Goal: Task Accomplishment & Management: Manage account settings

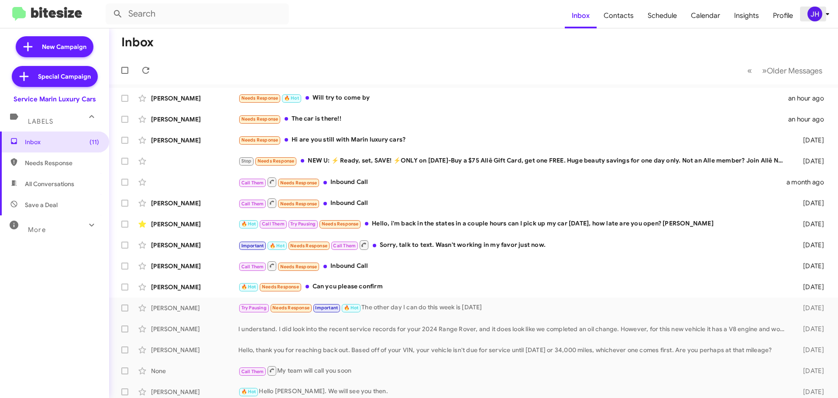
click at [822, 15] on icon at bounding box center [827, 14] width 10 height 10
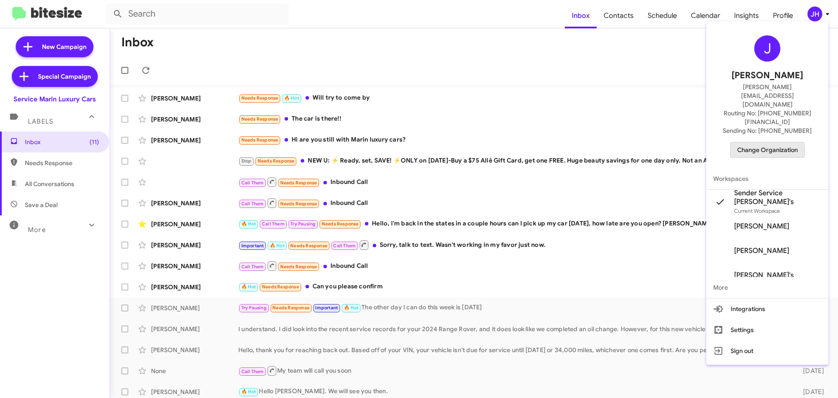
click at [741, 142] on span "Change Organization" at bounding box center [767, 149] width 61 height 15
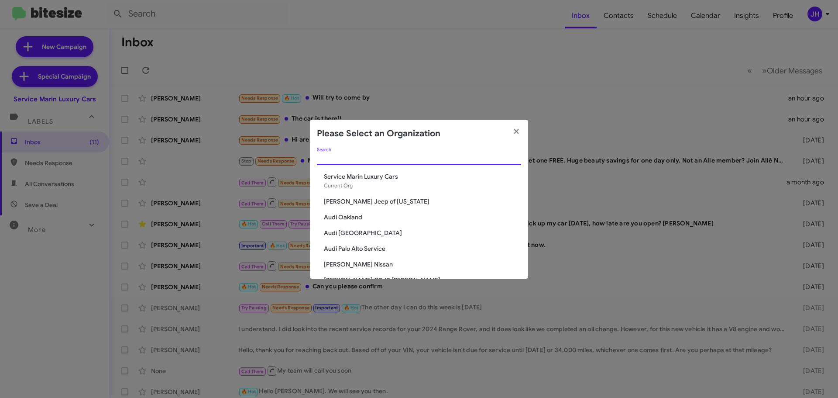
click at [357, 158] on input "Search" at bounding box center [419, 158] width 204 height 7
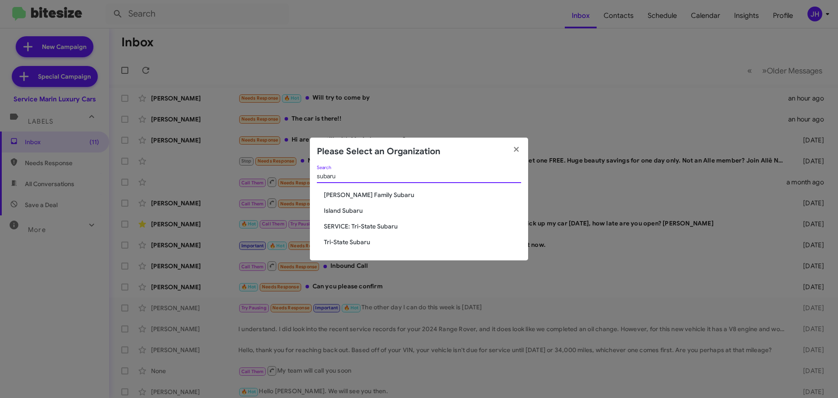
type input "subaru"
click at [349, 207] on span "Island Subaru" at bounding box center [422, 210] width 197 height 9
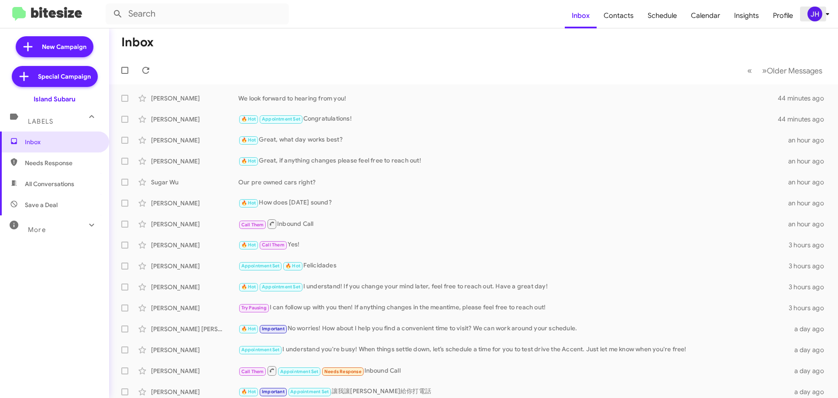
click at [824, 18] on icon at bounding box center [827, 14] width 10 height 10
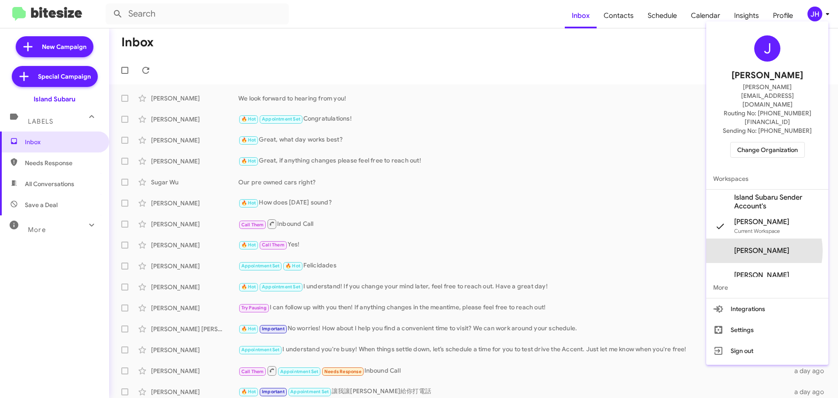
click at [753, 246] on span "Stephanie Miranda's" at bounding box center [761, 250] width 55 height 9
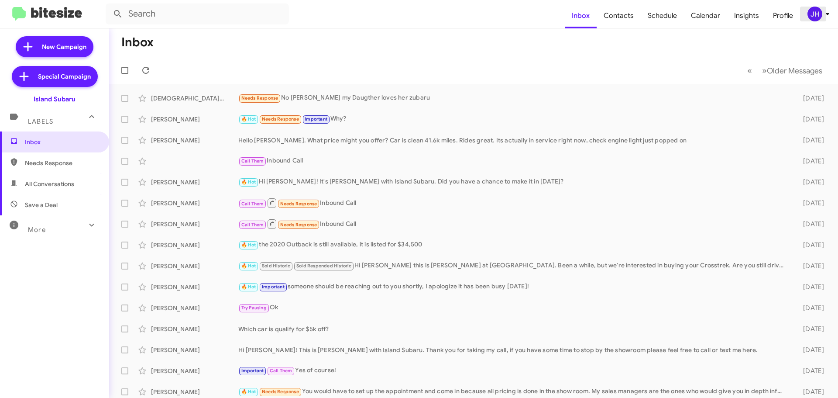
click at [811, 11] on div "JH" at bounding box center [814, 14] width 15 height 15
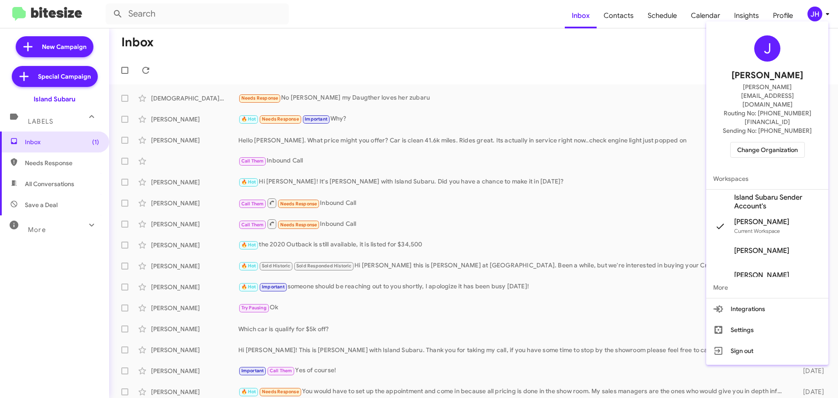
click at [550, 62] on div at bounding box center [419, 199] width 838 height 398
